Goal: Task Accomplishment & Management: Manage account settings

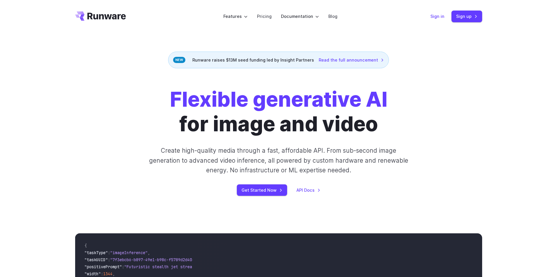
click at [443, 17] on link "Sign in" at bounding box center [438, 16] width 14 height 7
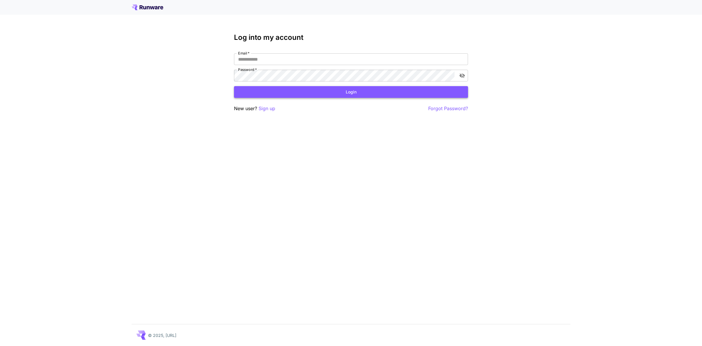
type input "**********"
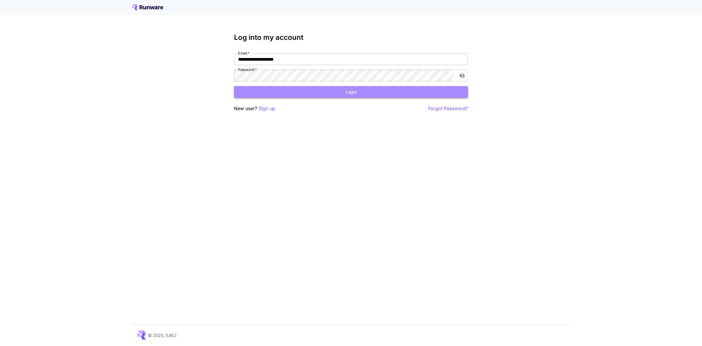
click at [354, 87] on button "Login" at bounding box center [351, 92] width 234 height 12
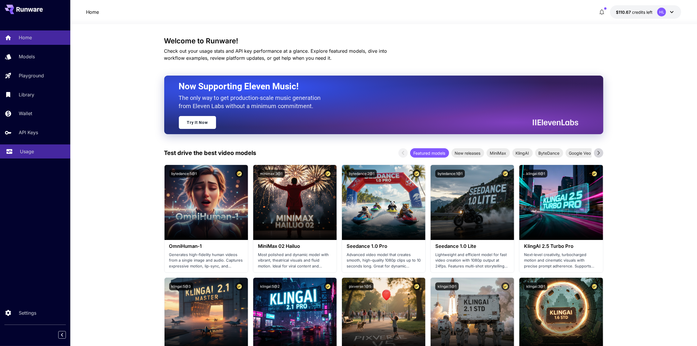
click at [26, 154] on p "Usage" at bounding box center [27, 151] width 14 height 7
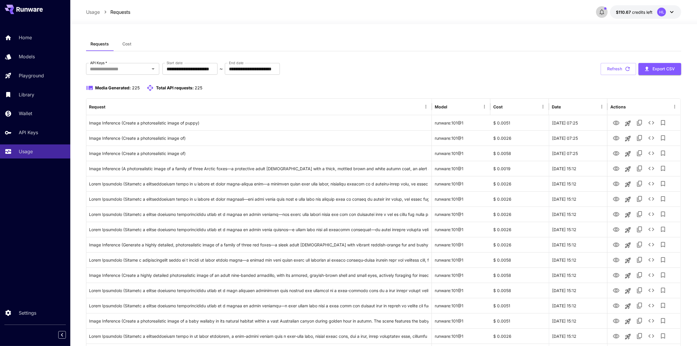
click at [604, 12] on icon "button" at bounding box center [601, 11] width 7 height 7
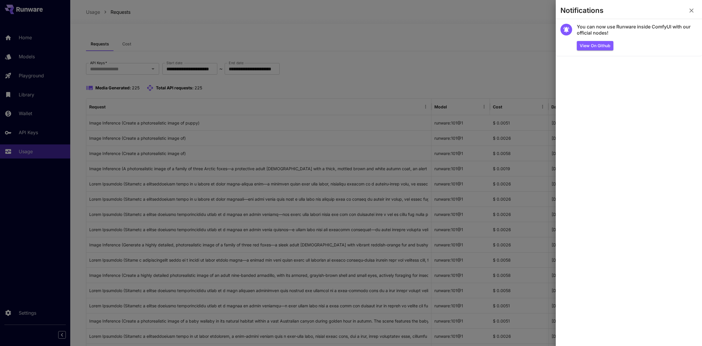
click at [694, 11] on icon "button" at bounding box center [691, 10] width 7 height 7
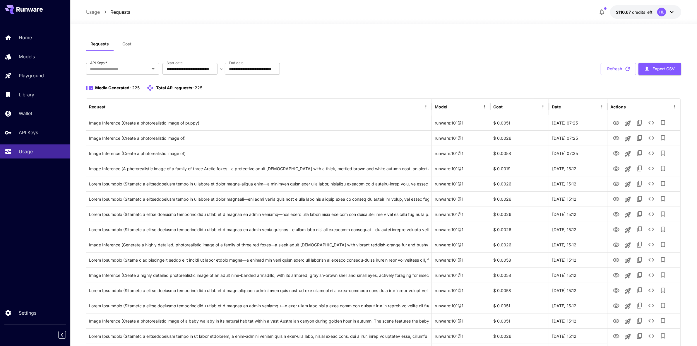
click at [673, 10] on icon at bounding box center [671, 11] width 7 height 7
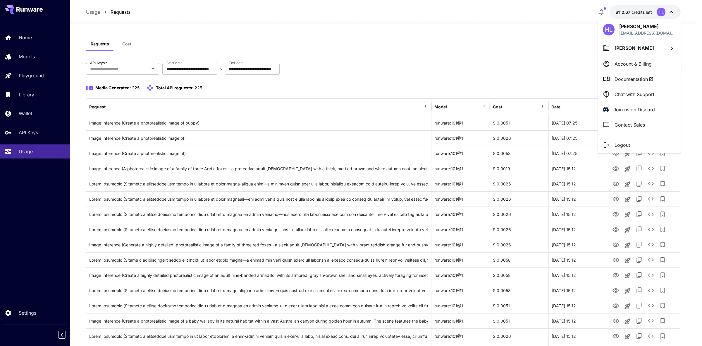
click at [646, 94] on p "Chat with Support" at bounding box center [635, 94] width 40 height 7
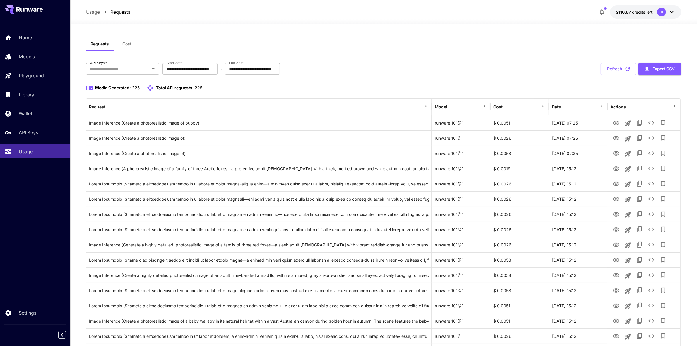
click at [555, 72] on div "**********" at bounding box center [383, 69] width 595 height 12
click at [615, 123] on icon "View" at bounding box center [616, 122] width 7 height 7
click at [40, 37] on div "Home" at bounding box center [43, 37] width 46 height 7
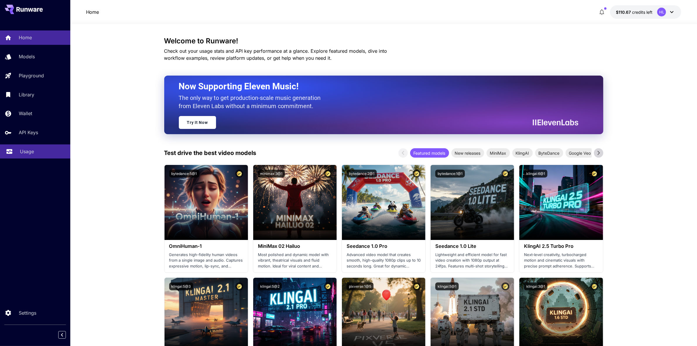
click at [35, 152] on div "Usage" at bounding box center [43, 151] width 46 height 7
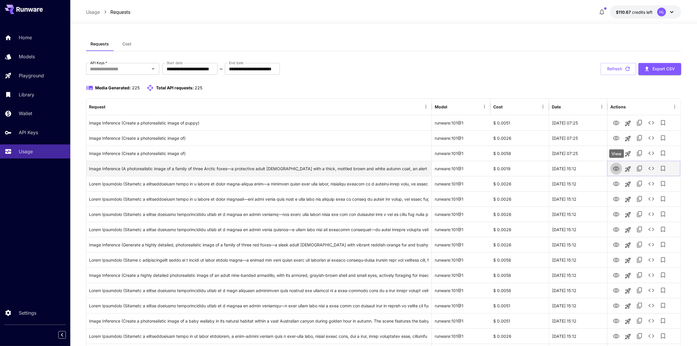
click at [616, 166] on icon "View" at bounding box center [616, 168] width 7 height 7
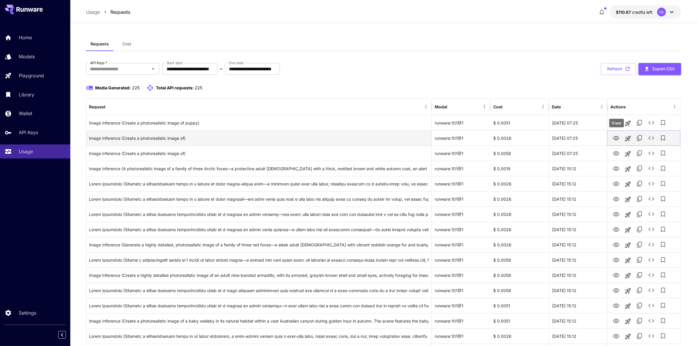
click at [616, 139] on icon "View" at bounding box center [616, 138] width 6 height 4
click at [154, 66] on icon "Open" at bounding box center [153, 68] width 7 height 7
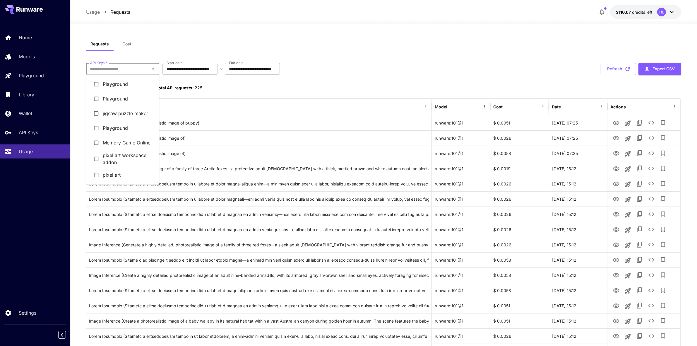
click at [121, 173] on li "pixel art" at bounding box center [122, 174] width 73 height 15
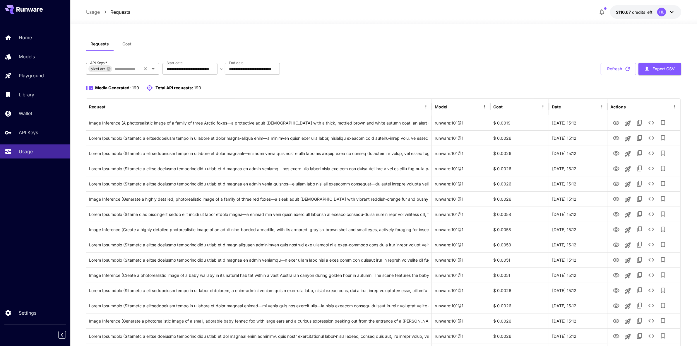
click at [155, 69] on icon "Open" at bounding box center [153, 68] width 7 height 7
click at [122, 118] on li "jigsaw puzzle maker" at bounding box center [122, 113] width 73 height 15
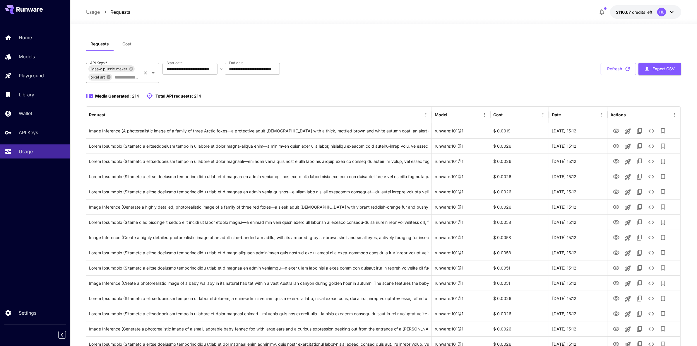
click at [108, 76] on icon at bounding box center [108, 77] width 5 height 5
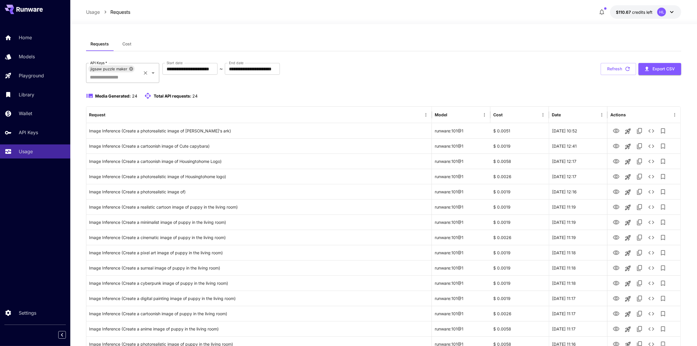
click at [131, 68] on icon at bounding box center [131, 69] width 4 height 4
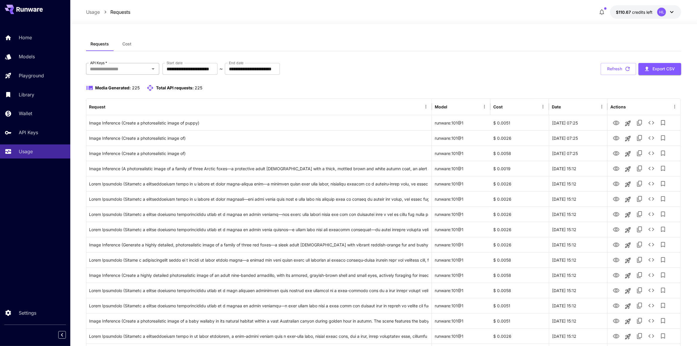
click at [151, 70] on icon "Open" at bounding box center [153, 68] width 7 height 7
click at [104, 157] on li "pixel art workspace addon" at bounding box center [122, 159] width 73 height 18
click at [156, 68] on icon "Open" at bounding box center [153, 68] width 7 height 7
click at [121, 114] on li "jigsaw puzzle maker" at bounding box center [122, 113] width 73 height 15
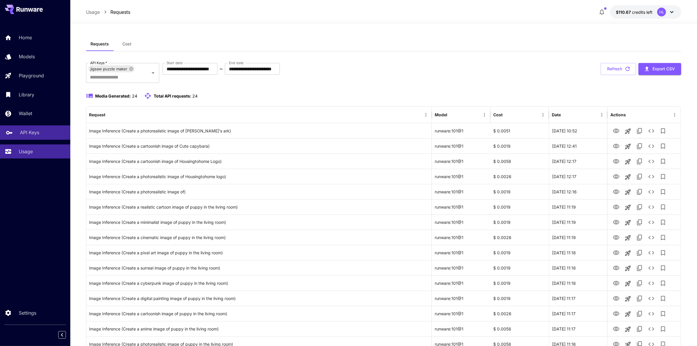
click at [38, 131] on p "API Keys" at bounding box center [29, 132] width 19 height 7
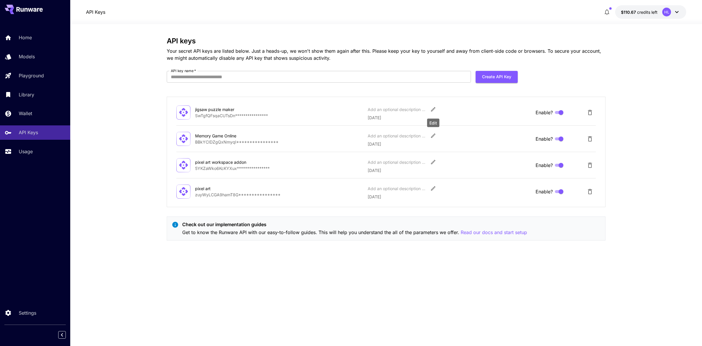
click at [433, 107] on icon "Edit" at bounding box center [433, 109] width 6 height 6
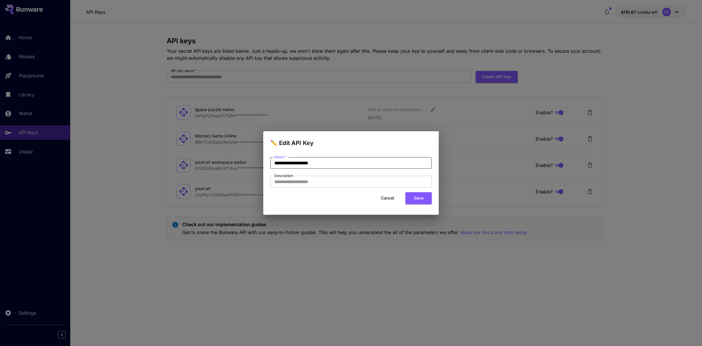
click at [353, 158] on input "**********" at bounding box center [351, 163] width 162 height 12
type input "**********"
click at [422, 194] on button "Save" at bounding box center [419, 198] width 26 height 12
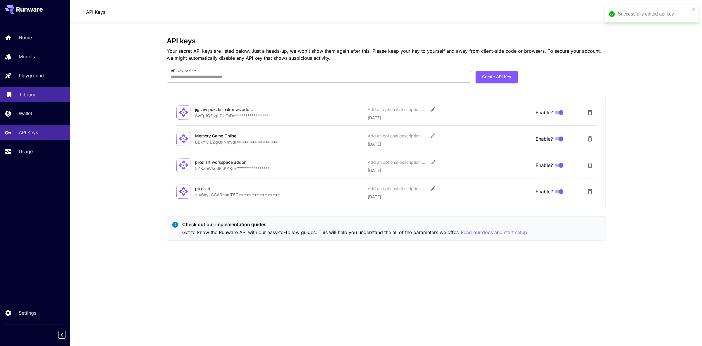
click at [31, 93] on p "Library" at bounding box center [28, 94] width 16 height 7
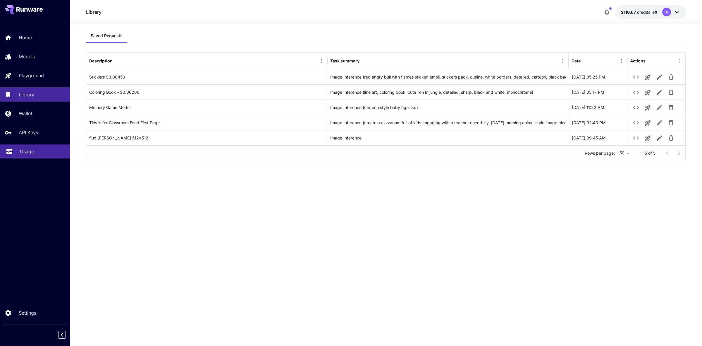
click at [25, 157] on link "Usage" at bounding box center [35, 151] width 70 height 14
